Goal: Task Accomplishment & Management: Manage account settings

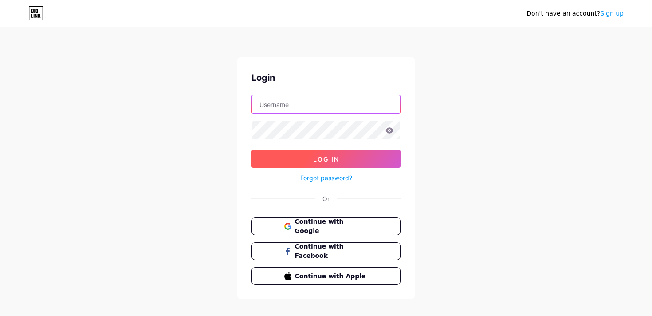
type input "[EMAIL_ADDRESS][DOMAIN_NAME]"
click at [308, 161] on button "Log In" at bounding box center [326, 159] width 149 height 18
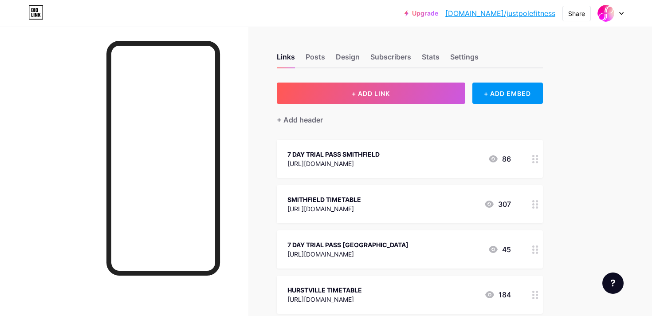
click at [535, 159] on icon at bounding box center [535, 159] width 6 height 8
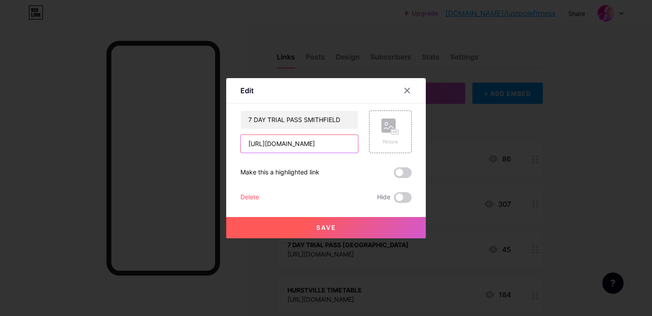
click at [326, 146] on input "[URL][DOMAIN_NAME]" at bounding box center [299, 144] width 117 height 18
click at [408, 88] on icon at bounding box center [407, 90] width 7 height 7
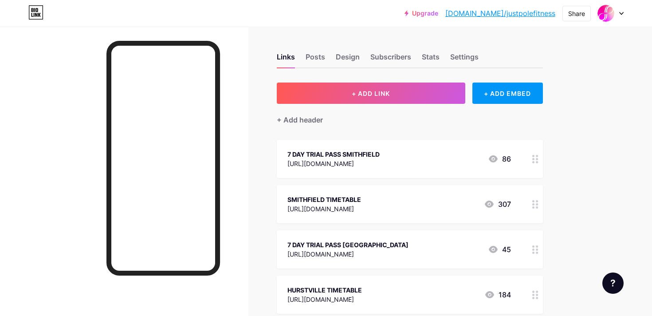
scroll to position [22, 0]
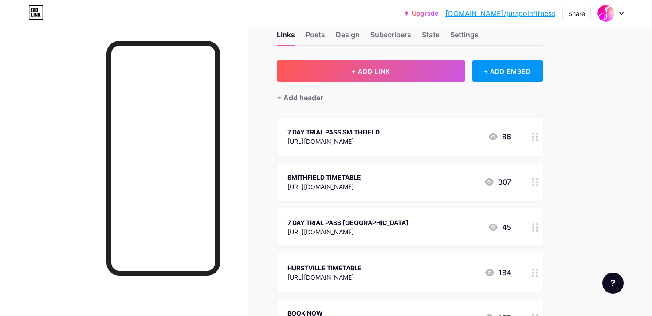
click at [536, 225] on icon at bounding box center [535, 227] width 6 height 8
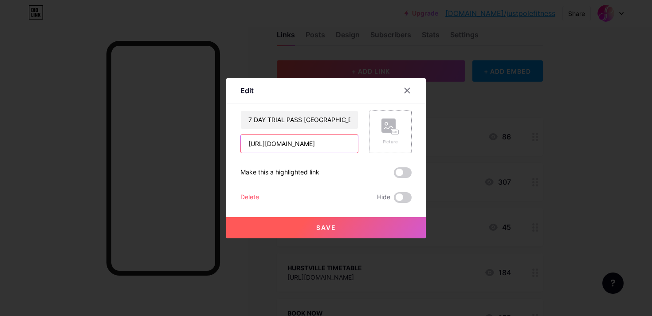
drag, startPoint x: 249, startPoint y: 145, endPoint x: 410, endPoint y: 149, distance: 161.6
click at [410, 149] on div "7 DAY TRIAL PASS HURSTVILLE [URL][DOMAIN_NAME] Picture" at bounding box center [326, 131] width 171 height 43
click at [406, 90] on icon at bounding box center [407, 90] width 7 height 7
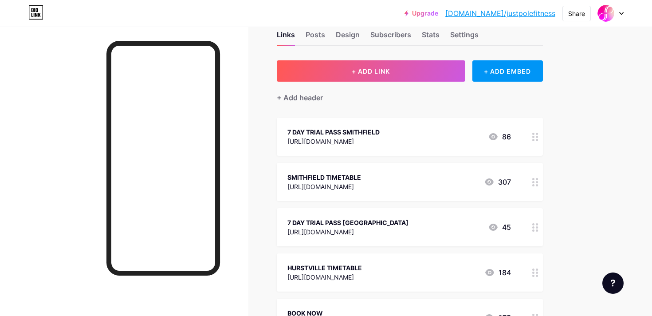
click at [534, 136] on icon at bounding box center [535, 137] width 6 height 8
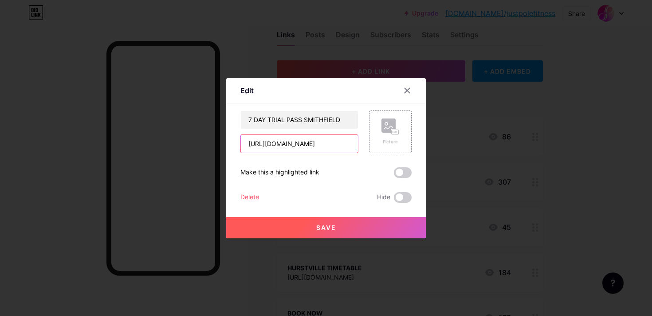
click at [310, 148] on input "[URL][DOMAIN_NAME]" at bounding box center [299, 144] width 117 height 18
drag, startPoint x: 247, startPoint y: 145, endPoint x: 381, endPoint y: 145, distance: 134.0
click at [381, 145] on div "7 DAY TRIAL PASS SMITHFIELD [URL][DOMAIN_NAME] Picture" at bounding box center [326, 131] width 171 height 43
click at [406, 89] on icon at bounding box center [407, 90] width 7 height 7
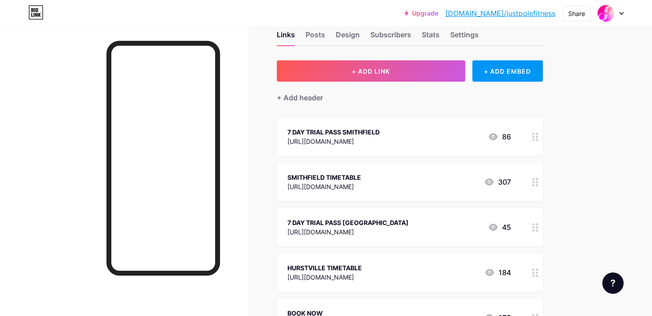
click at [535, 227] on icon at bounding box center [535, 227] width 6 height 8
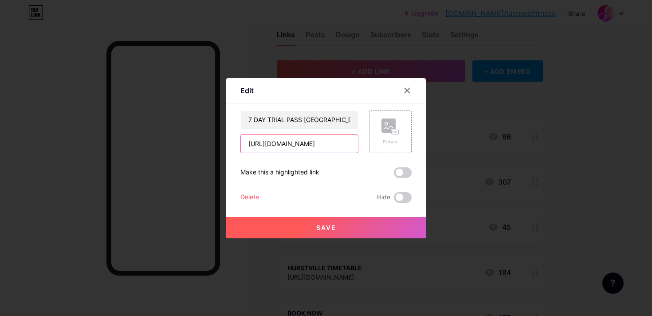
click at [347, 144] on input "[URL][DOMAIN_NAME]" at bounding box center [299, 144] width 117 height 18
drag, startPoint x: 355, startPoint y: 142, endPoint x: 220, endPoint y: 142, distance: 134.5
click at [220, 142] on div "Edit Content YouTube Play YouTube video without leaving your page. ADD Vimeo Pl…" at bounding box center [326, 158] width 652 height 316
click at [406, 90] on icon at bounding box center [407, 90] width 7 height 7
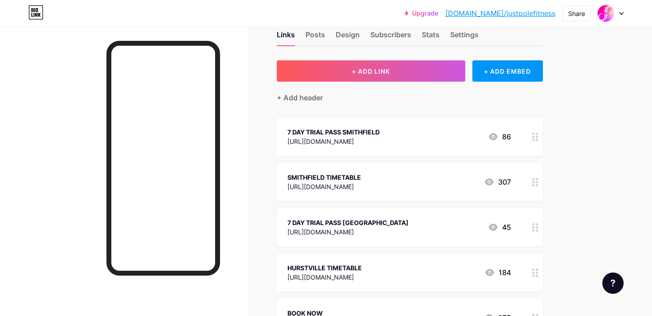
click at [535, 231] on icon at bounding box center [535, 227] width 6 height 8
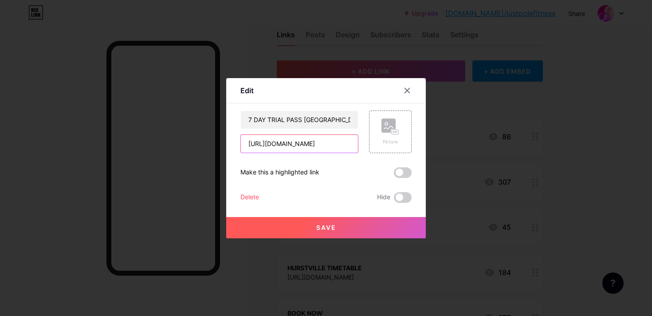
click at [351, 143] on input "[URL][DOMAIN_NAME]" at bounding box center [299, 144] width 117 height 18
drag, startPoint x: 351, startPoint y: 143, endPoint x: 225, endPoint y: 143, distance: 126.0
click at [224, 143] on div "Edit Content YouTube Play YouTube video without leaving your page. ADD Vimeo Pl…" at bounding box center [326, 158] width 652 height 316
click at [408, 89] on icon at bounding box center [407, 90] width 5 height 5
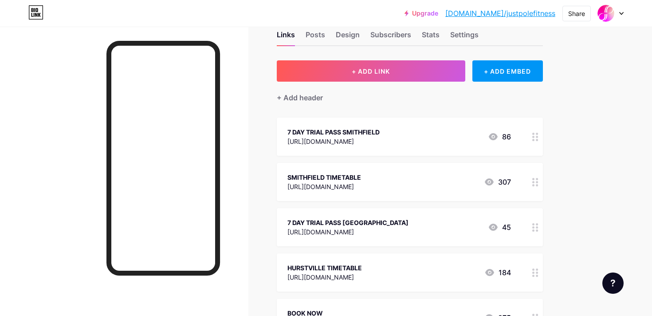
click at [535, 135] on icon at bounding box center [535, 137] width 6 height 8
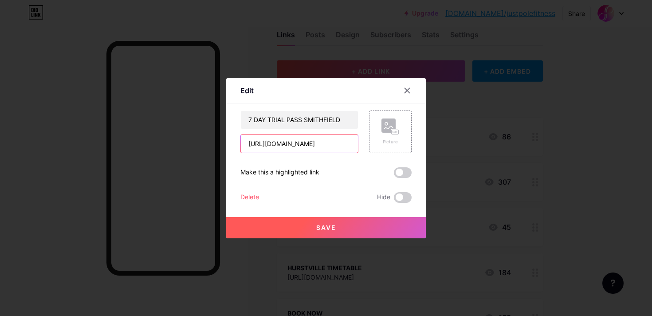
click at [351, 145] on input "[URL][DOMAIN_NAME]" at bounding box center [299, 144] width 117 height 18
drag, startPoint x: 351, startPoint y: 145, endPoint x: 243, endPoint y: 146, distance: 108.7
click at [243, 146] on input "[URL][DOMAIN_NAME]" at bounding box center [299, 144] width 117 height 18
click at [407, 87] on icon at bounding box center [407, 90] width 7 height 7
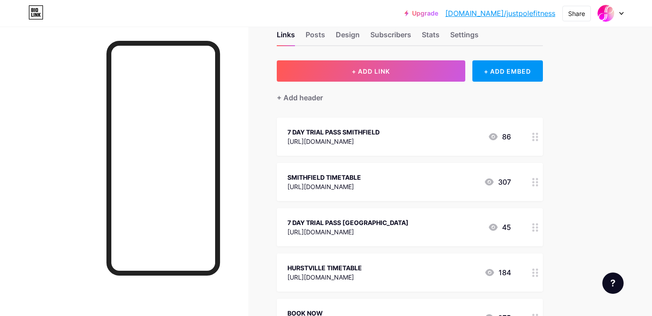
click at [533, 227] on circle at bounding box center [533, 227] width 2 height 2
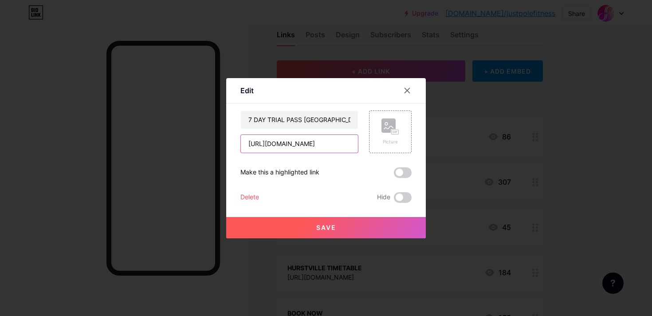
click at [343, 143] on input "[URL][DOMAIN_NAME]" at bounding box center [299, 144] width 117 height 18
drag, startPoint x: 350, startPoint y: 144, endPoint x: 213, endPoint y: 143, distance: 137.6
click at [213, 143] on div "Edit Content YouTube Play YouTube video without leaving your page. ADD Vimeo Pl…" at bounding box center [326, 158] width 652 height 316
